Goal: Check status

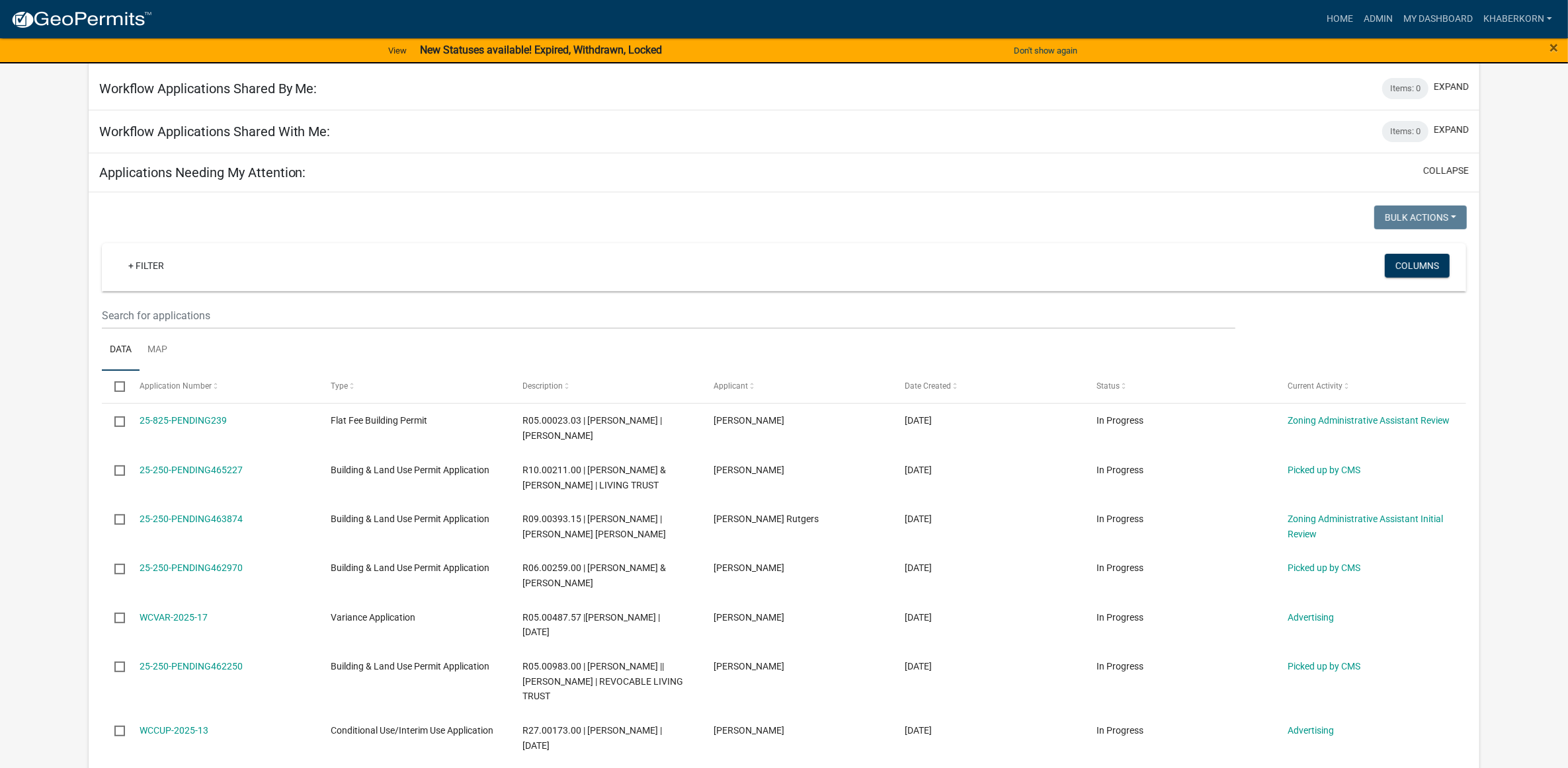
scroll to position [496, 0]
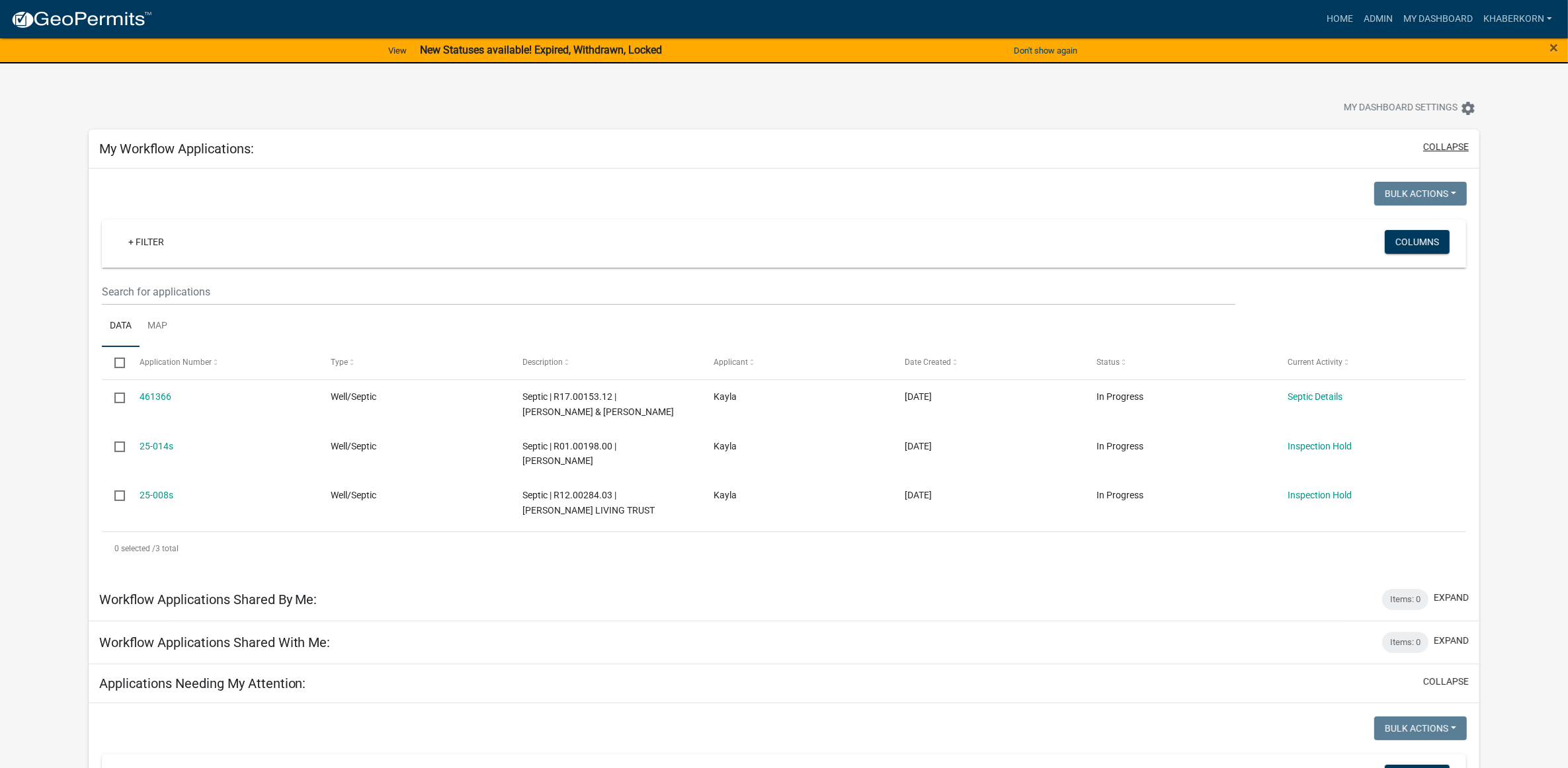
click at [1448, 142] on button "collapse" at bounding box center [1445, 147] width 46 height 14
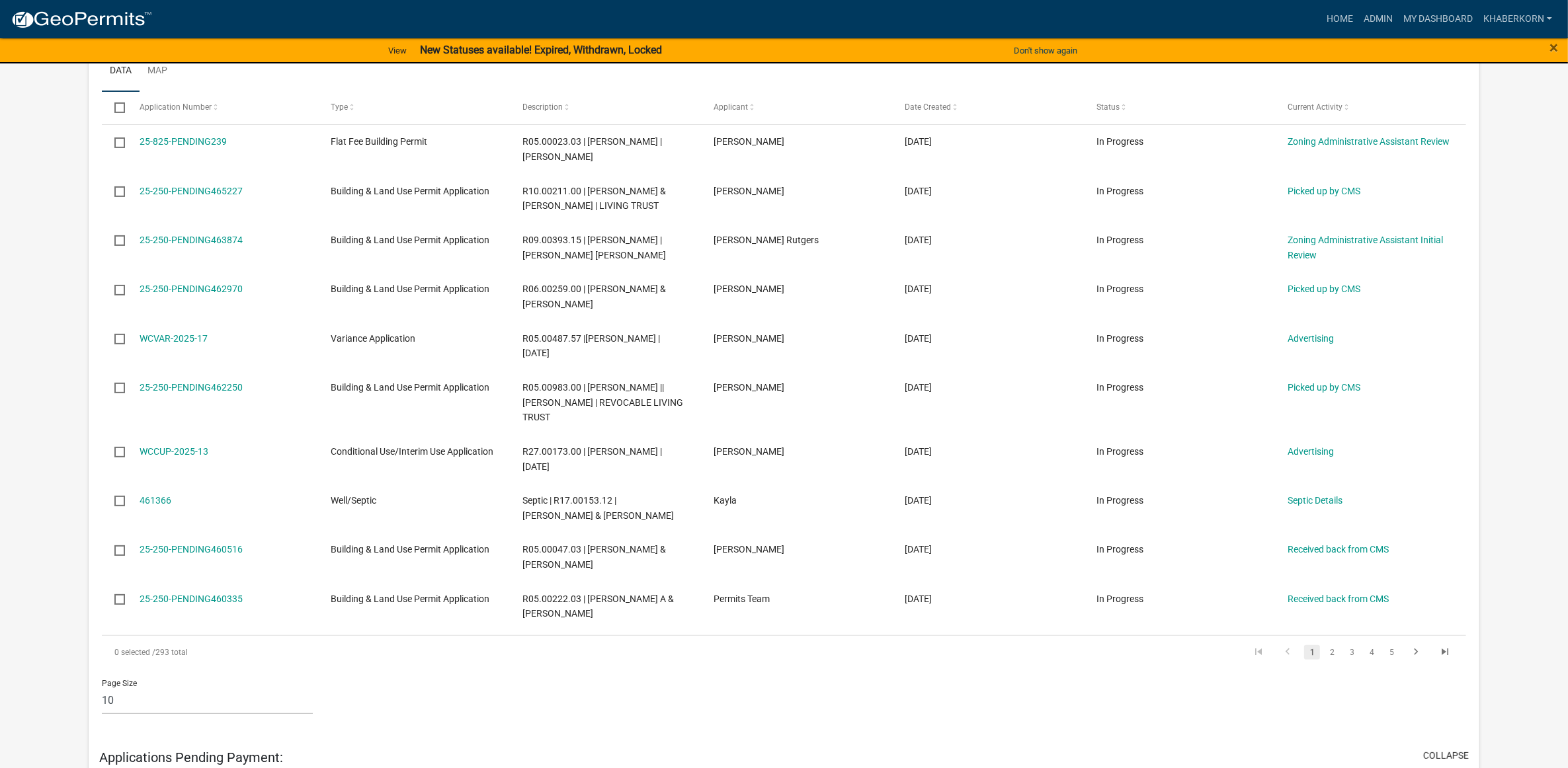
scroll to position [413, 0]
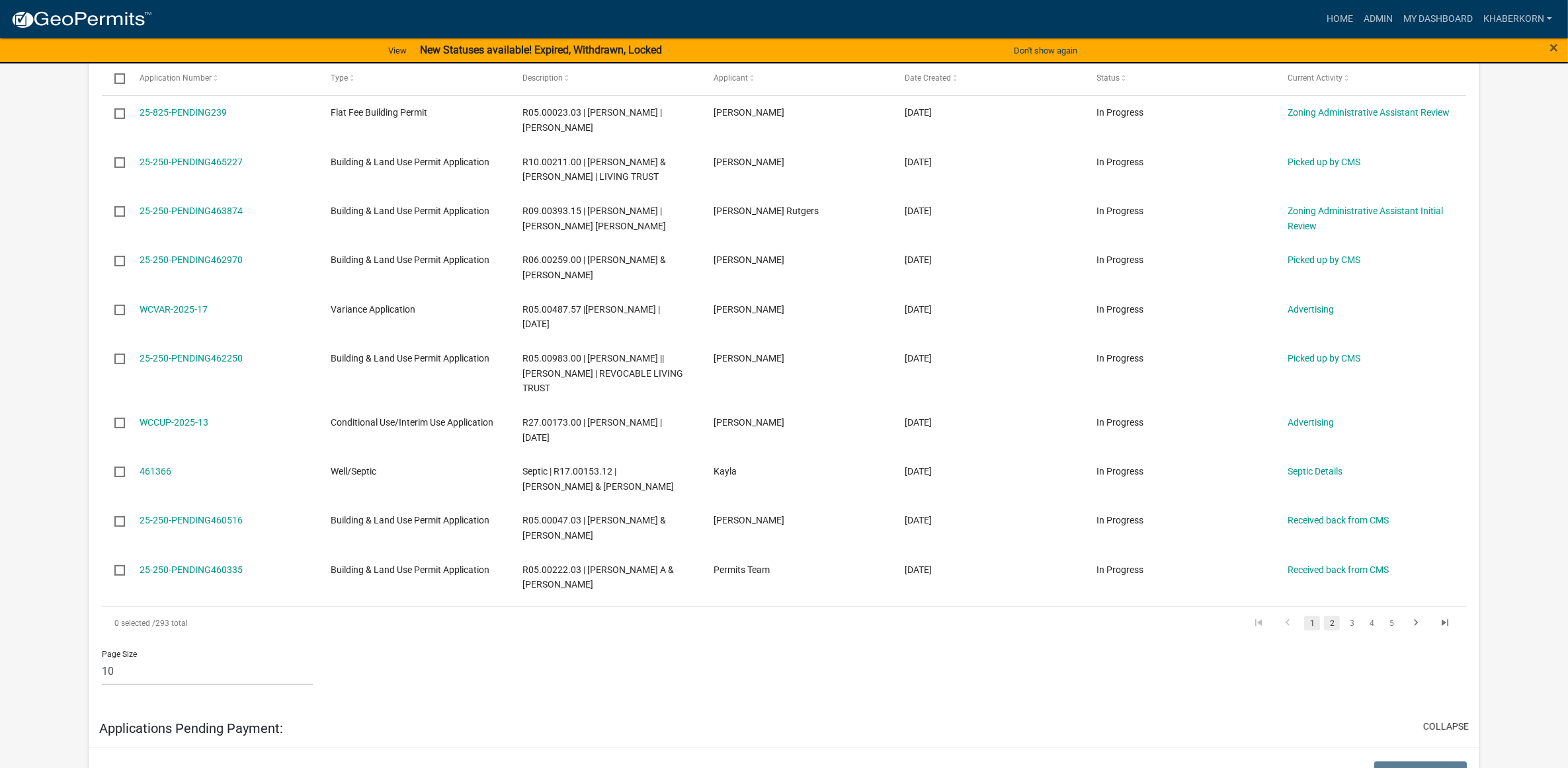
click at [1327, 625] on link "2" at bounding box center [1331, 623] width 16 height 14
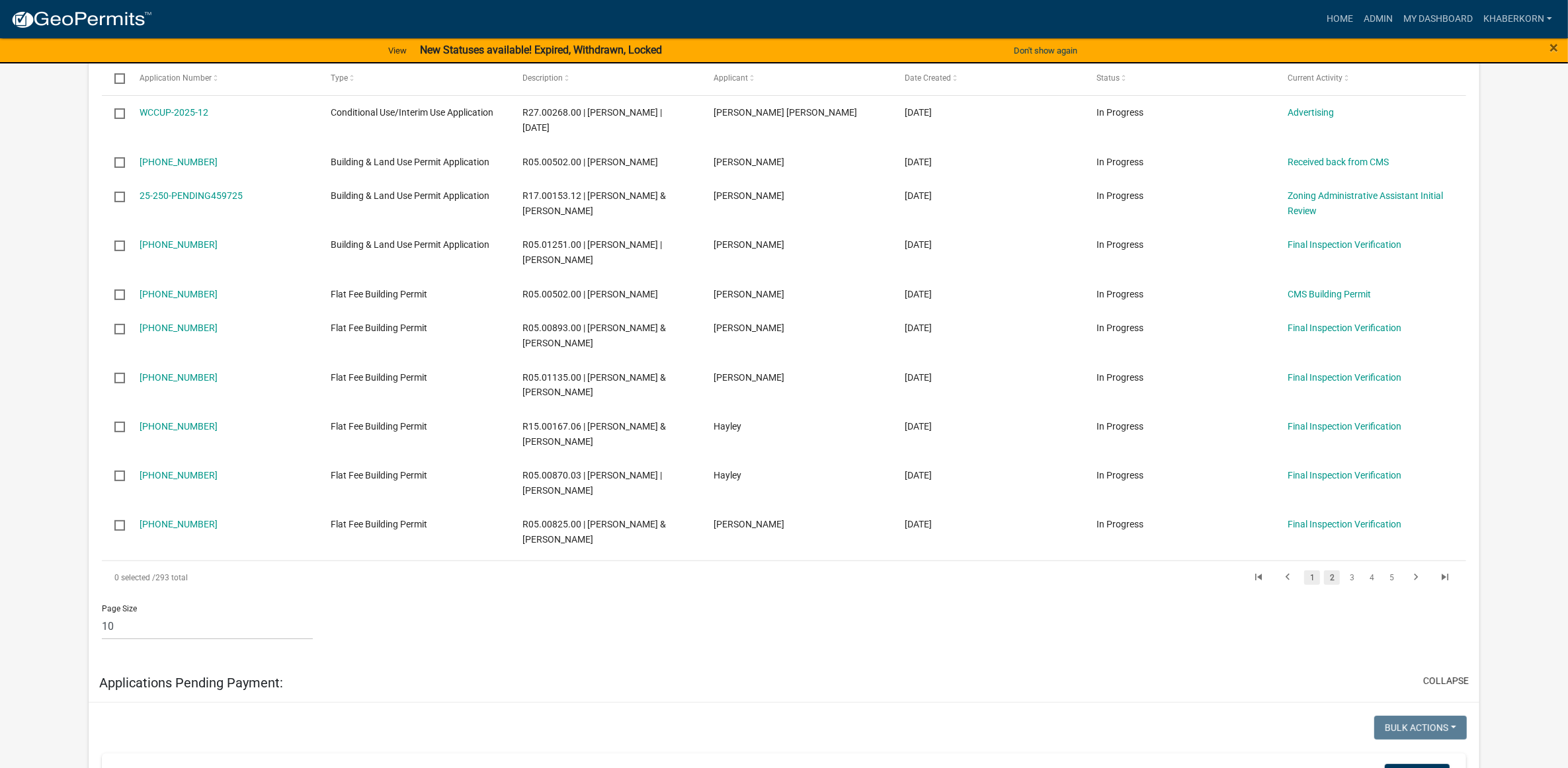
click at [1311, 581] on link "1" at bounding box center [1311, 577] width 16 height 14
